Goal: Information Seeking & Learning: Understand process/instructions

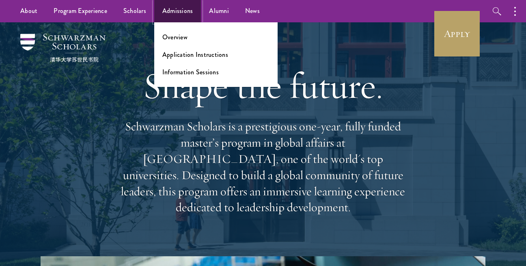
click at [171, 9] on link "Admissions" at bounding box center [177, 11] width 47 height 22
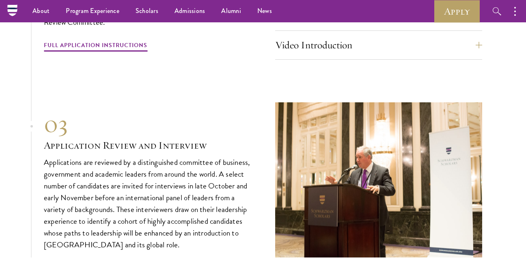
scroll to position [2724, 0]
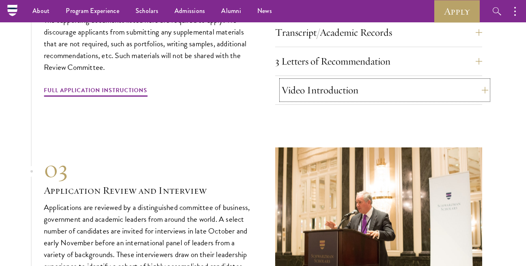
click at [310, 88] on button "Video Introduction" at bounding box center [385, 89] width 207 height 19
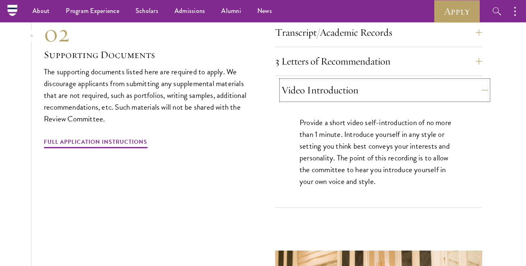
click at [310, 88] on button "Video Introduction" at bounding box center [385, 89] width 207 height 19
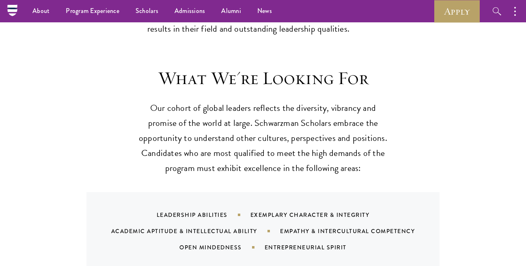
scroll to position [697, 0]
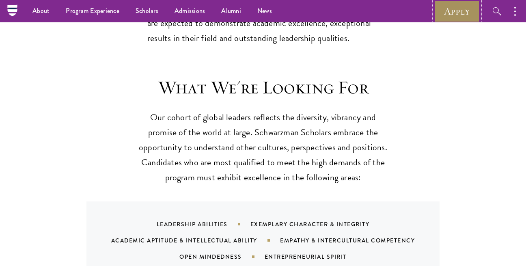
click at [459, 8] on link "Apply" at bounding box center [457, 11] width 45 height 22
click at [445, 13] on link "Apply" at bounding box center [457, 11] width 45 height 22
